Goal: Task Accomplishment & Management: Manage account settings

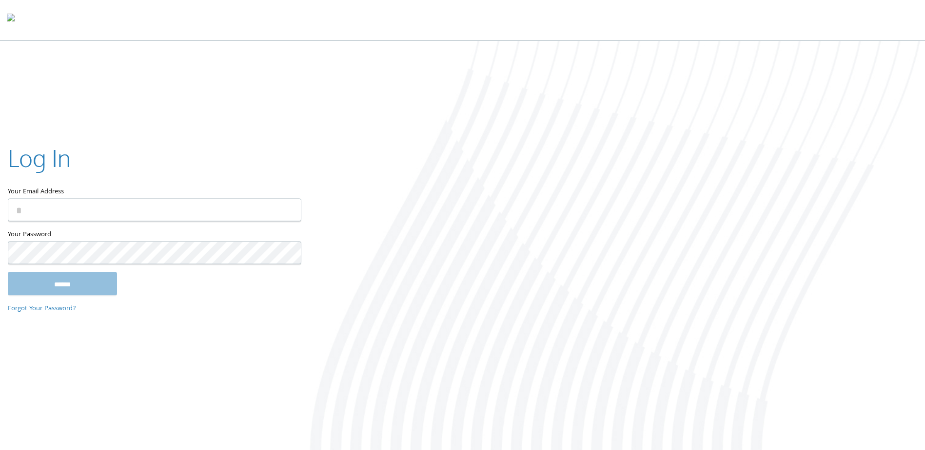
type input "**********"
click at [73, 286] on input "******" at bounding box center [62, 283] width 109 height 23
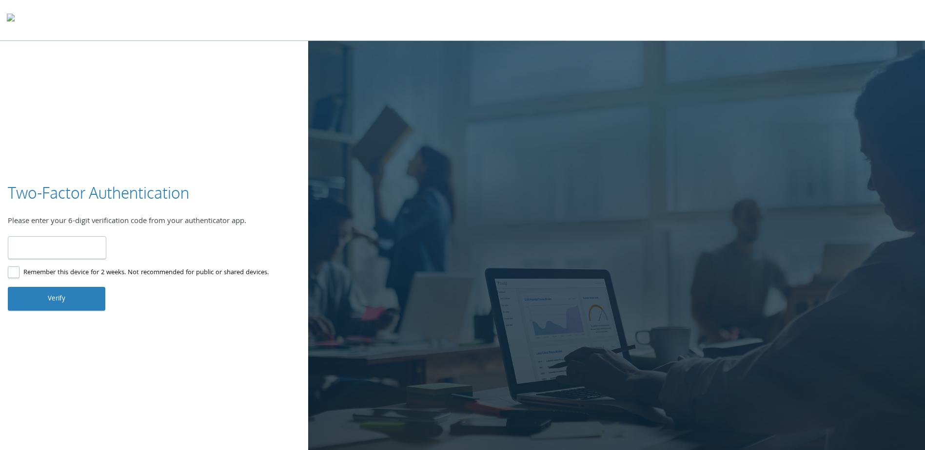
click at [76, 252] on input "number" at bounding box center [57, 247] width 98 height 23
type input "******"
